Goal: Transaction & Acquisition: Purchase product/service

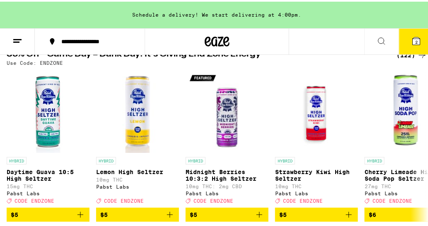
scroll to position [50, 0]
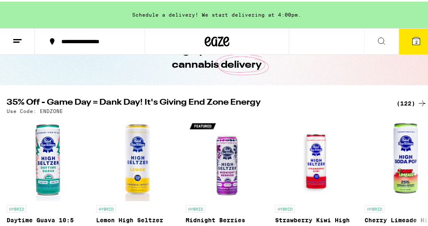
click at [400, 99] on div "(122)" at bounding box center [412, 102] width 31 height 10
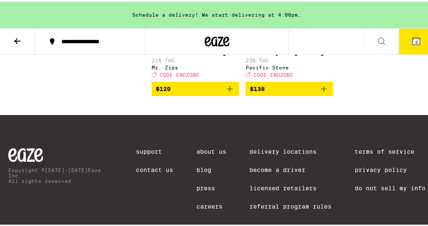
scroll to position [6462, 0]
